Goal: Transaction & Acquisition: Purchase product/service

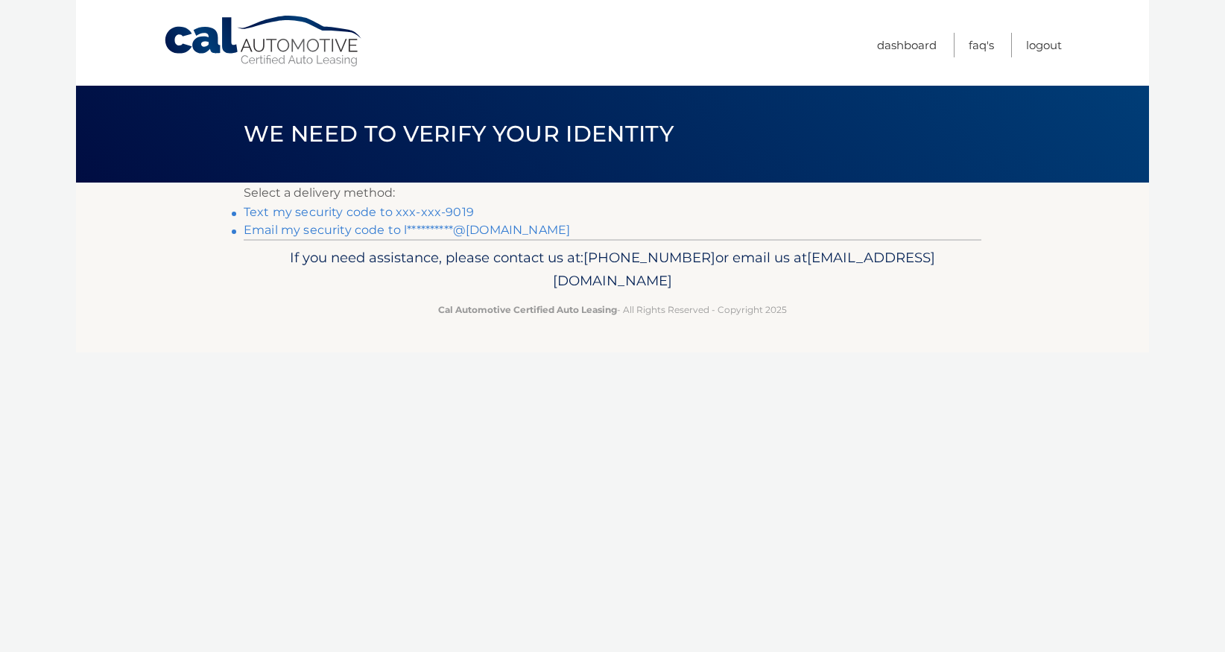
click at [324, 212] on link "Text my security code to xxx-xxx-9019" at bounding box center [359, 212] width 230 height 14
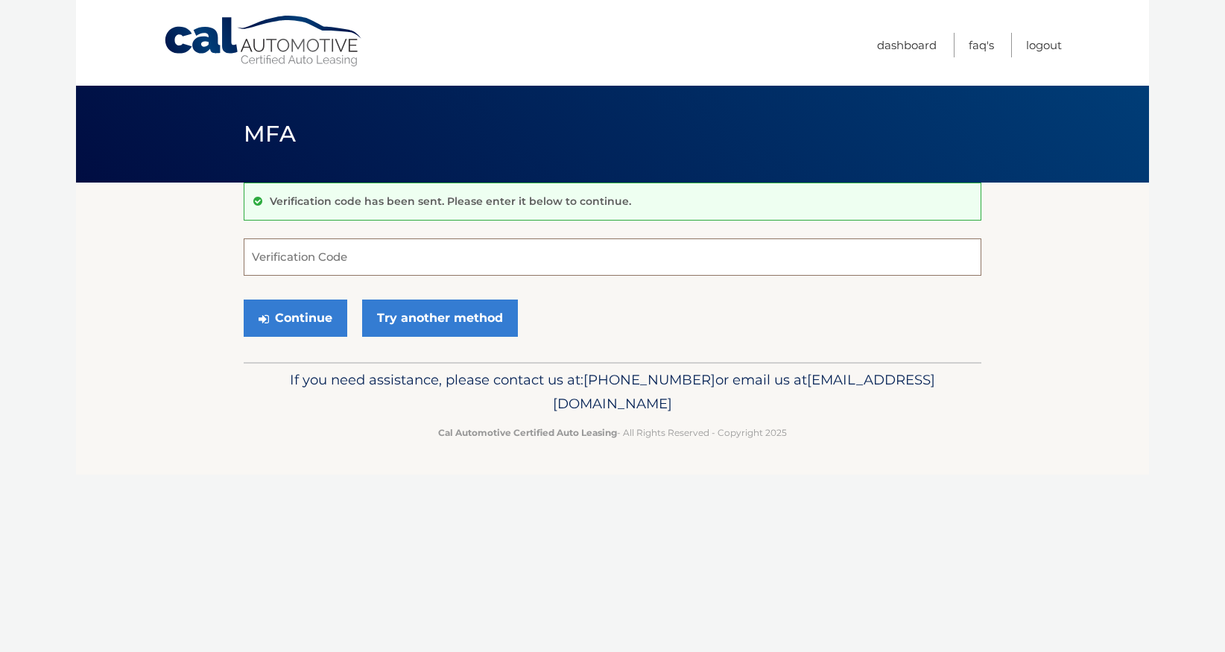
click at [411, 265] on input "Verification Code" at bounding box center [613, 257] width 738 height 37
type input "369505"
click at [326, 313] on button "Continue" at bounding box center [296, 318] width 104 height 37
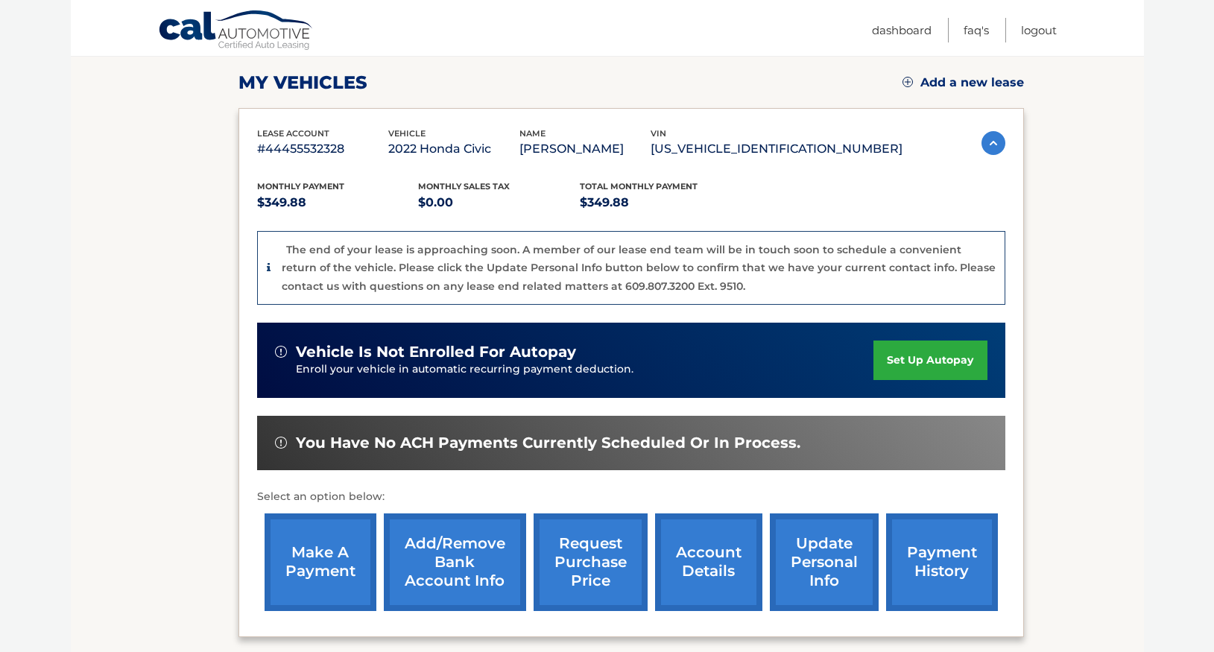
scroll to position [298, 0]
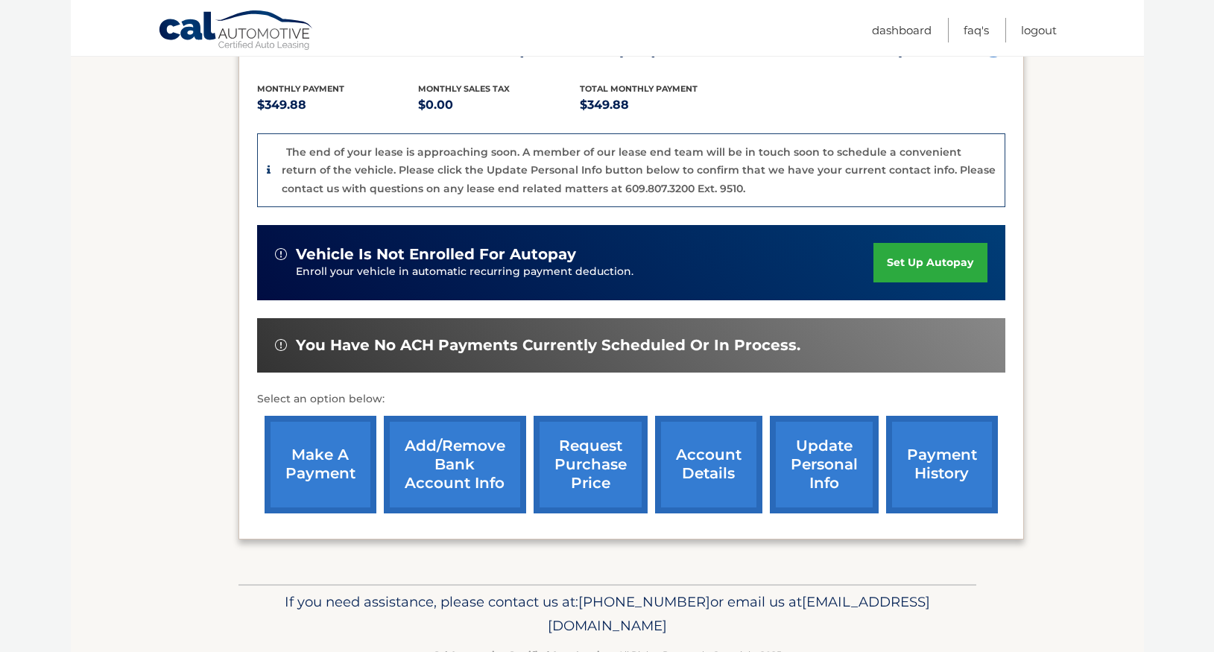
click at [318, 484] on link "make a payment" at bounding box center [321, 465] width 112 height 98
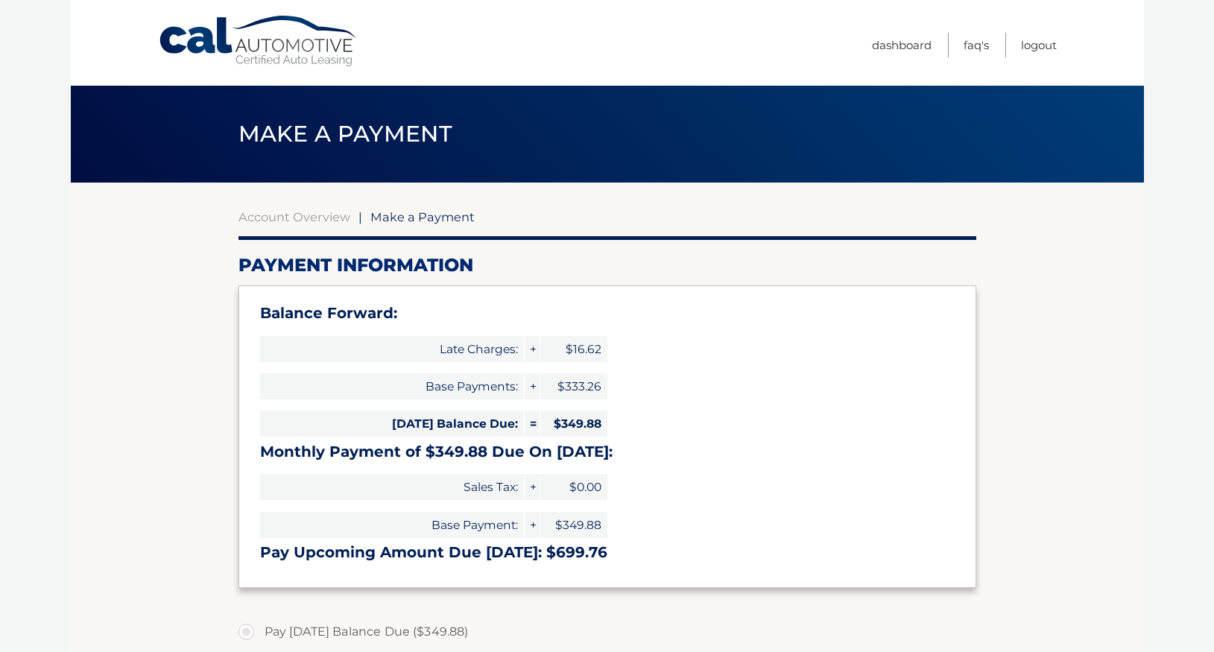
select select "ZjJkMzYzYWItMmFjMC00YWRkLTg2NGUtNTc5NGI3Y2I3NmY5"
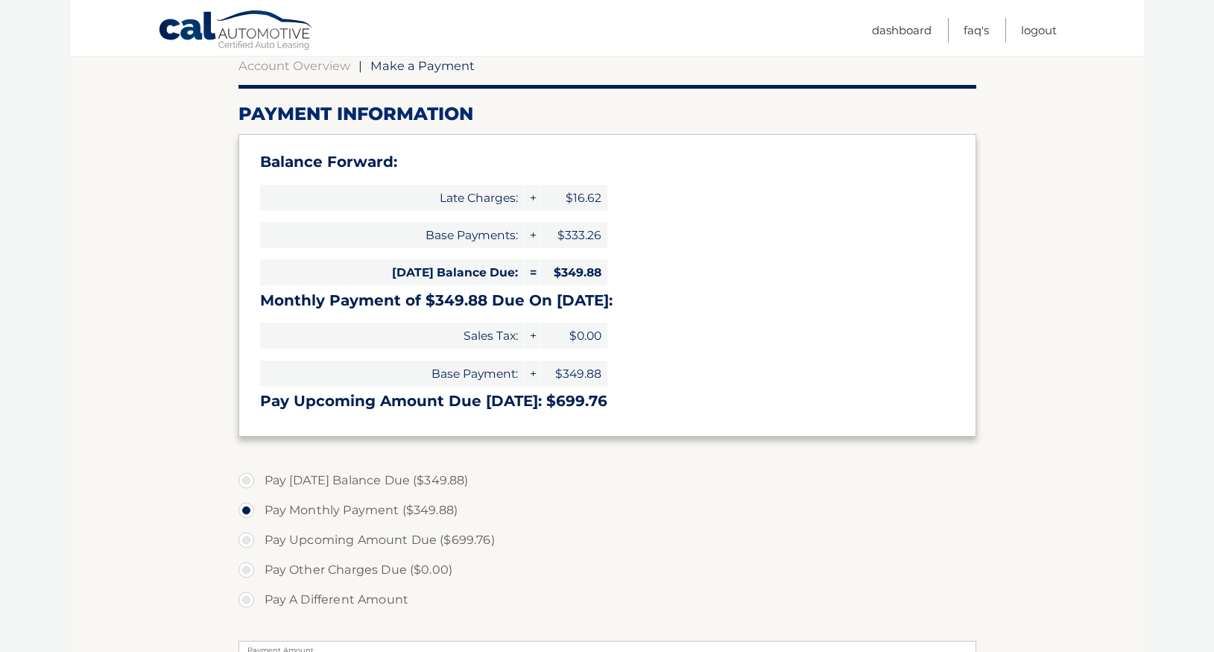
scroll to position [224, 0]
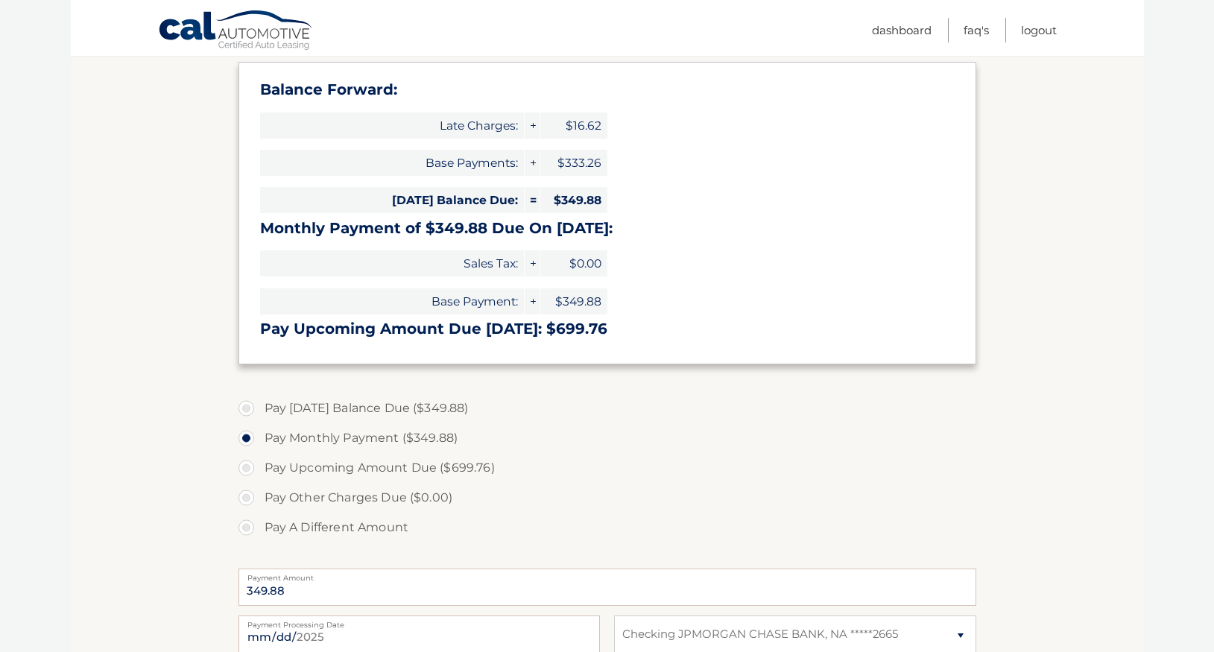
click at [247, 411] on label "Pay [DATE] Balance Due ($349.88)" at bounding box center [608, 409] width 738 height 30
click at [247, 411] on input "Pay [DATE] Balance Due ($349.88)" at bounding box center [251, 406] width 15 height 24
radio input "true"
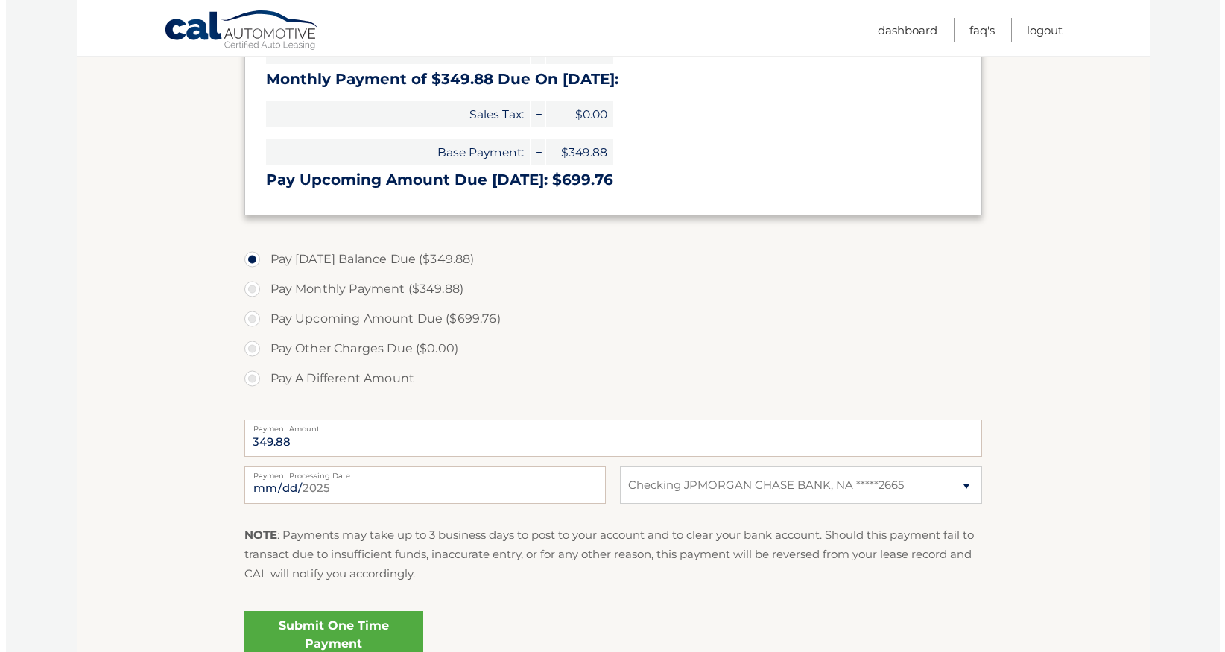
scroll to position [514, 0]
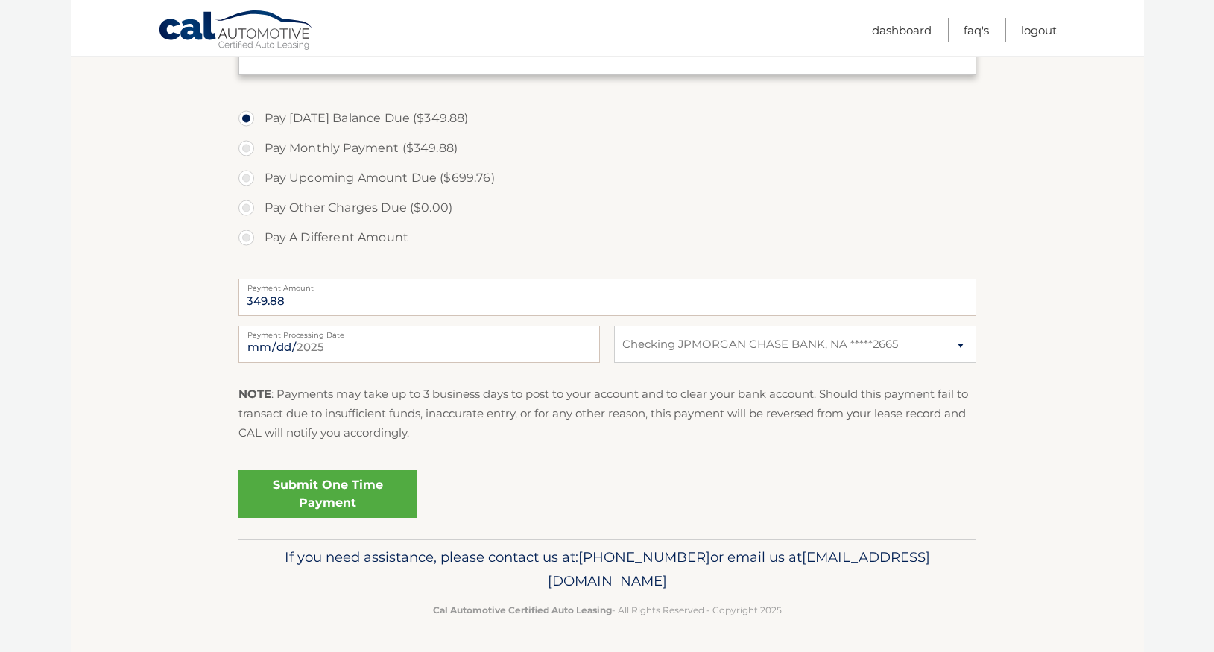
click at [332, 493] on link "Submit One Time Payment" at bounding box center [328, 494] width 179 height 48
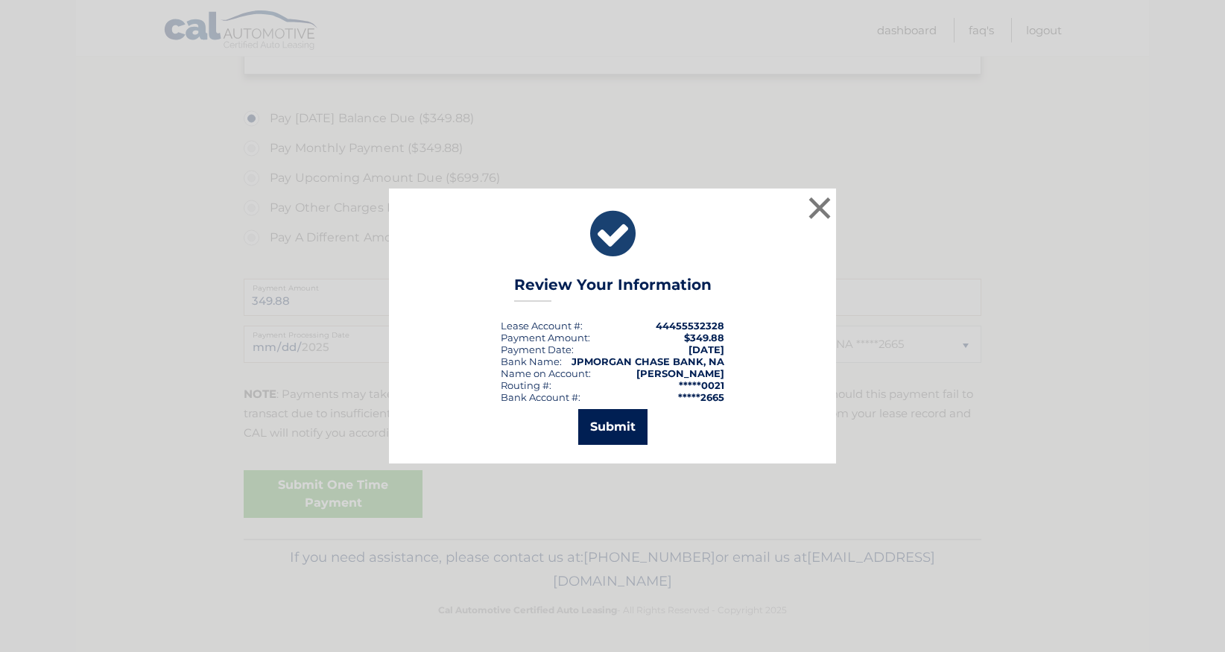
click at [625, 432] on button "Submit" at bounding box center [612, 427] width 69 height 36
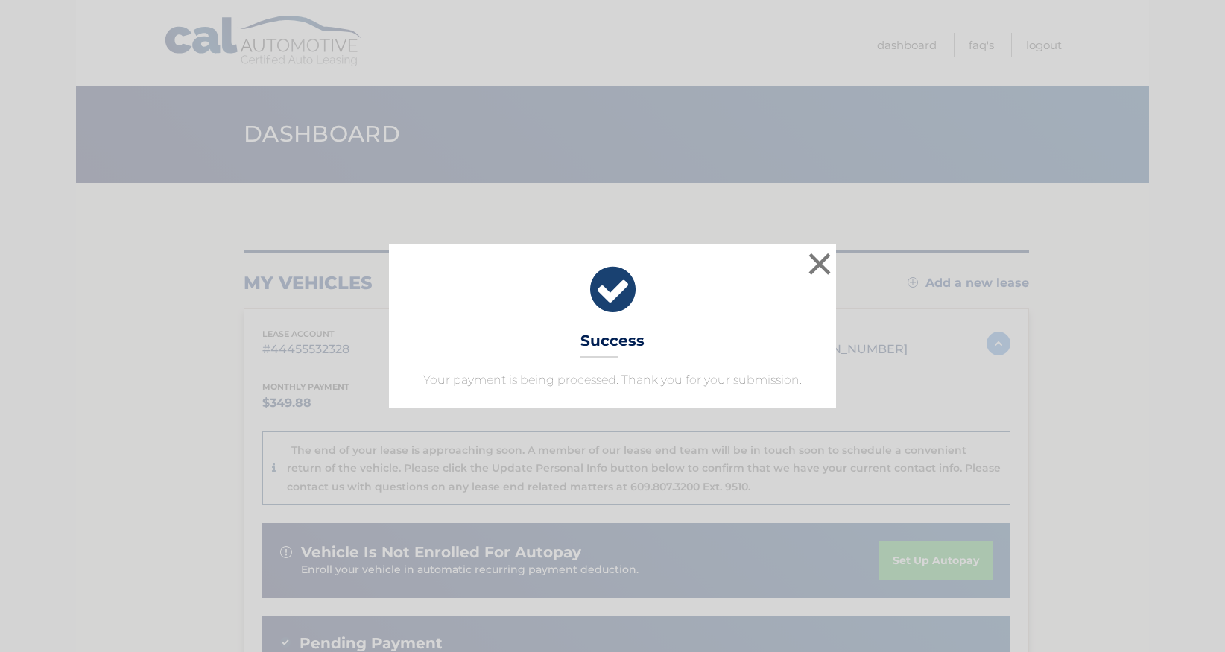
click at [835, 262] on div "× Success Your payment is being processed. Thank you for your submission." at bounding box center [612, 325] width 447 height 162
